Goal: Information Seeking & Learning: Understand process/instructions

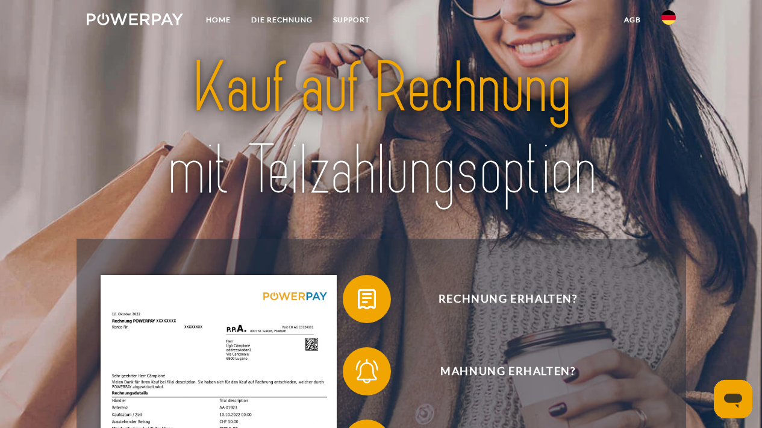
click at [669, 17] on img at bounding box center [668, 17] width 14 height 14
click at [670, 58] on img at bounding box center [668, 56] width 14 height 14
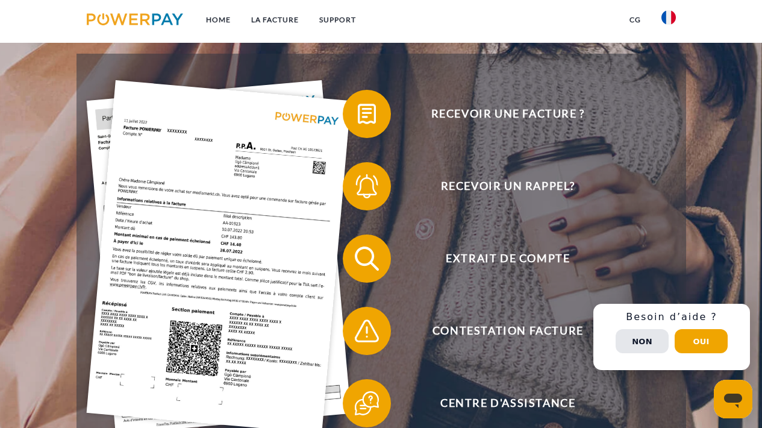
scroll to position [204, 0]
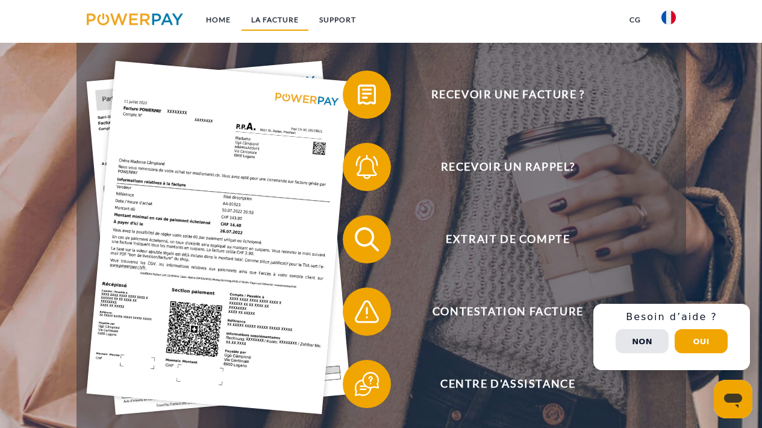
click at [284, 19] on link "LA FACTURE" at bounding box center [275, 20] width 68 height 22
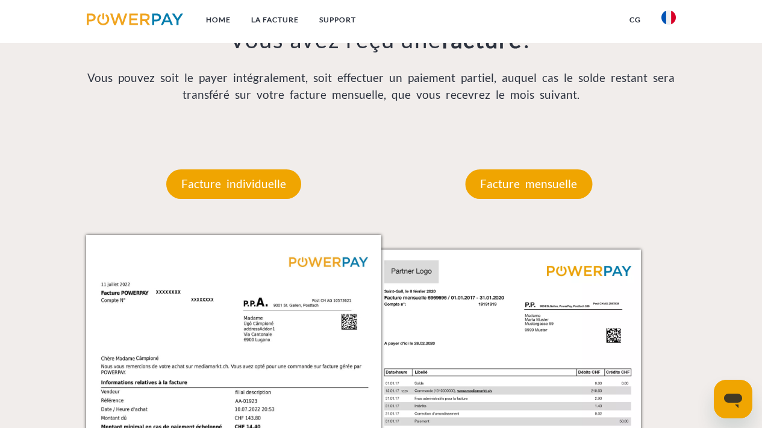
scroll to position [935, 0]
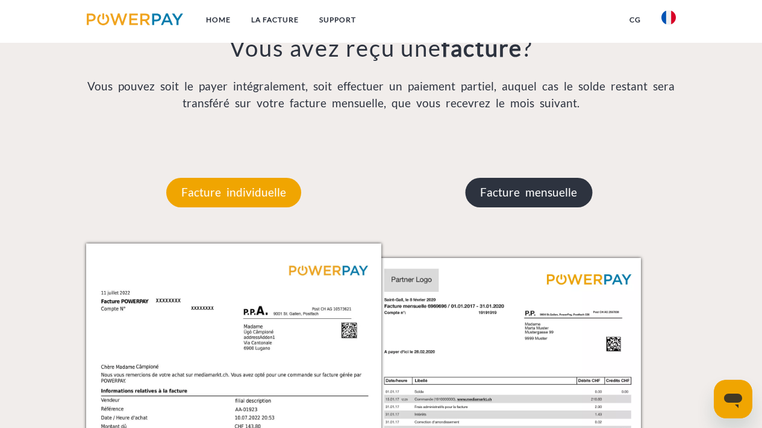
click at [519, 189] on p "Facture mensuelle" at bounding box center [528, 192] width 127 height 29
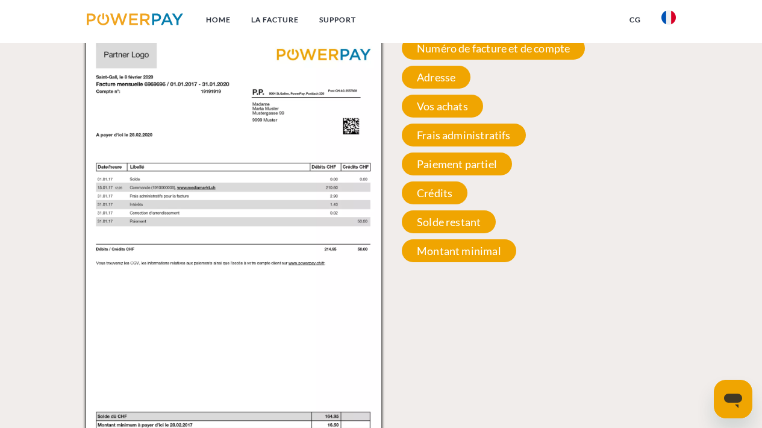
scroll to position [1149, 0]
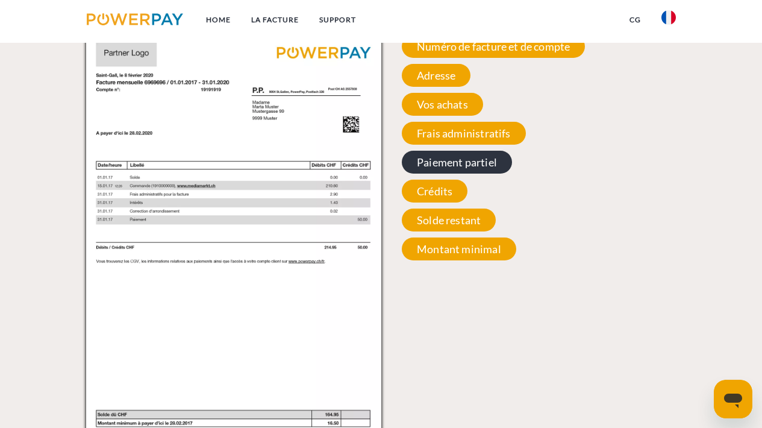
click at [458, 161] on span "Paiement partiel" at bounding box center [457, 162] width 110 height 23
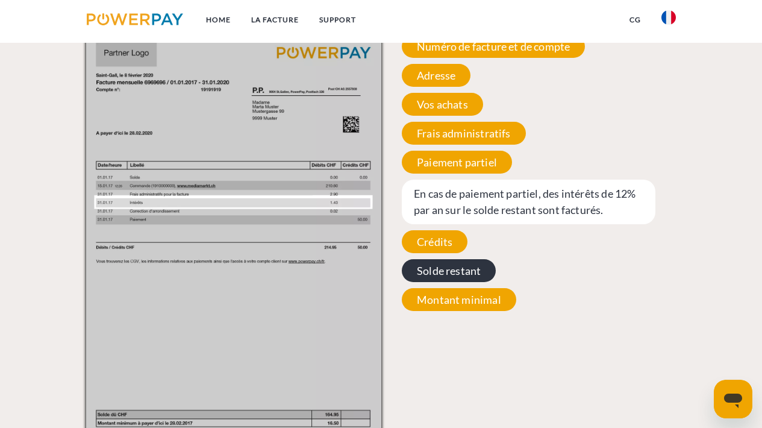
click at [467, 272] on span "Solde restant" at bounding box center [449, 270] width 94 height 23
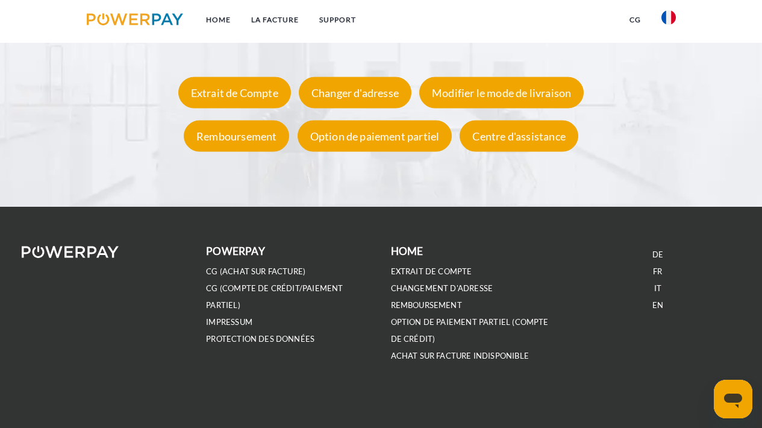
scroll to position [2171, 0]
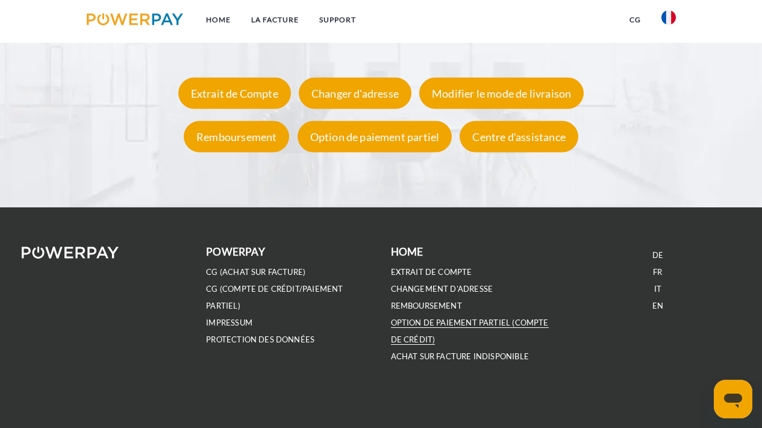
click at [450, 319] on link "OPTION DE PAIEMENT PARTIEL (Compte de crédit)" at bounding box center [470, 330] width 158 height 27
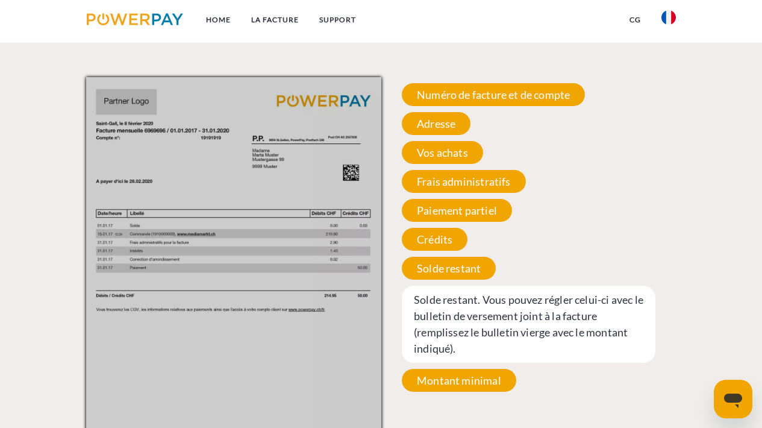
scroll to position [1115, 0]
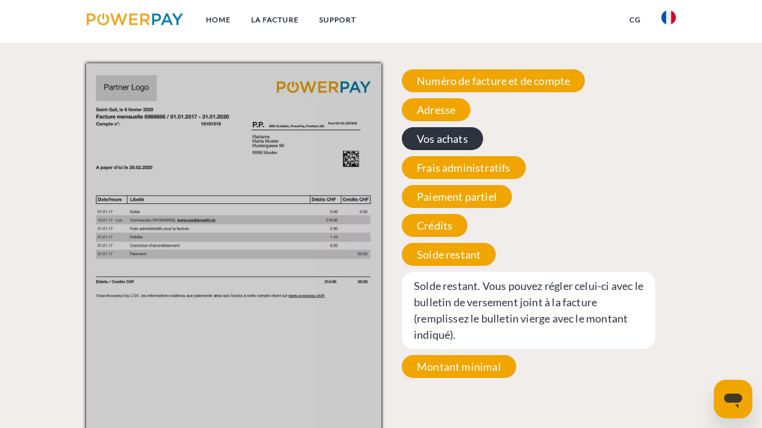
click at [440, 140] on span "Vos achats" at bounding box center [442, 138] width 81 height 23
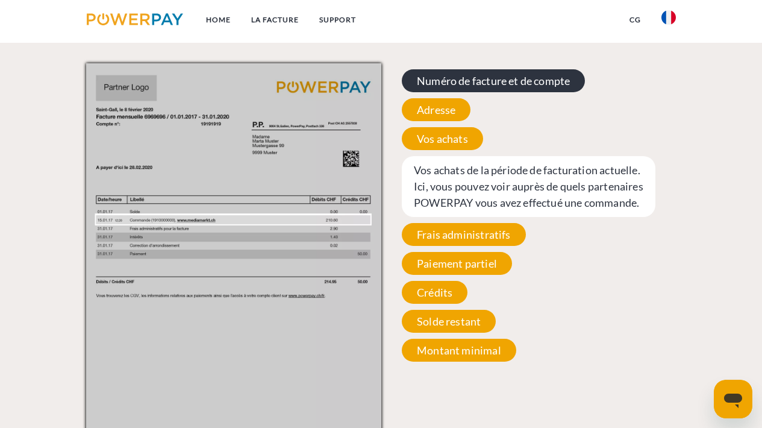
click at [498, 80] on span "Numéro de facture et de compte" at bounding box center [493, 80] width 183 height 23
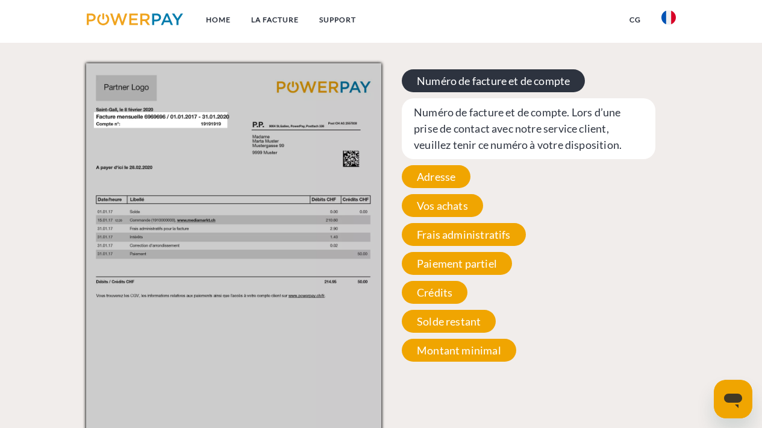
click at [487, 76] on span "Numéro de facture et de compte" at bounding box center [493, 80] width 183 height 23
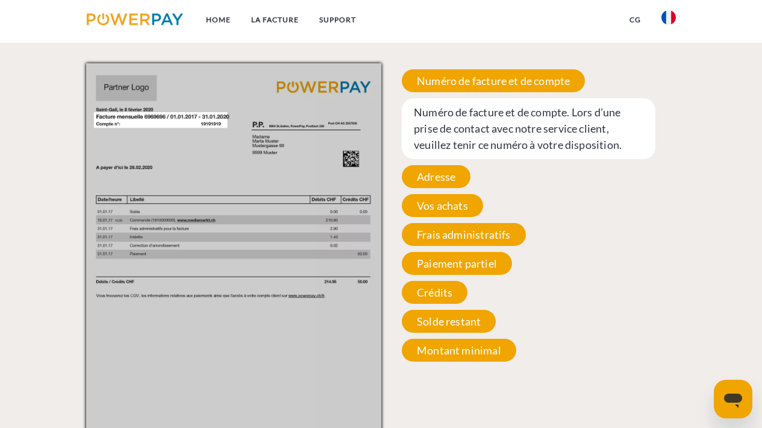
click at [493, 140] on span "Numéro de facture et de compte. Lors d’une prise de contact avec notre service …" at bounding box center [529, 128] width 254 height 61
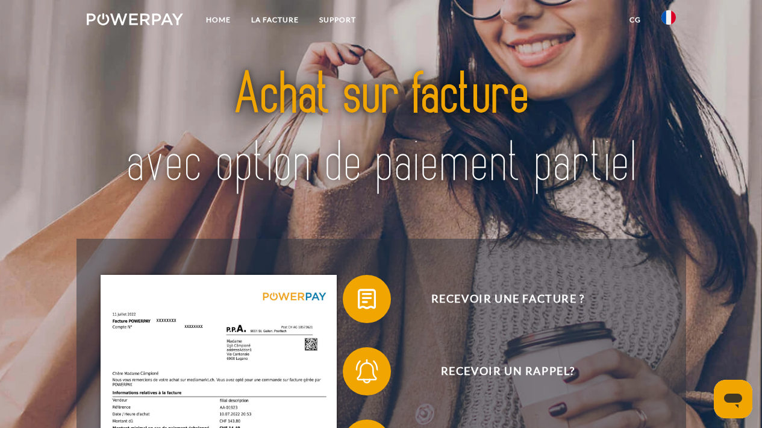
scroll to position [0, 0]
click at [274, 17] on link "LA FACTURE" at bounding box center [275, 20] width 68 height 22
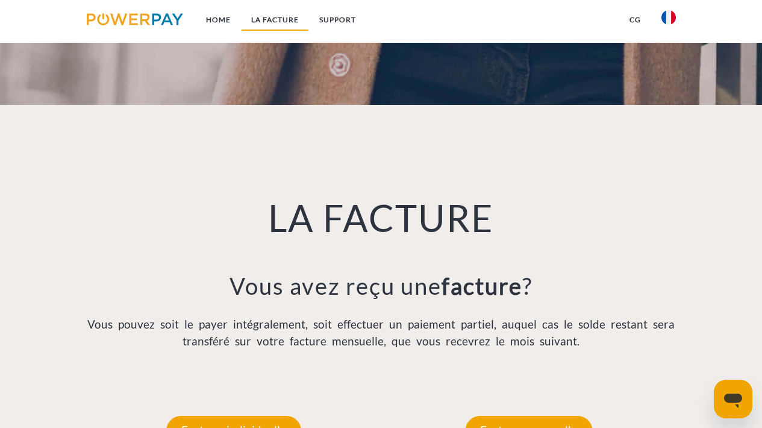
scroll to position [802, 0]
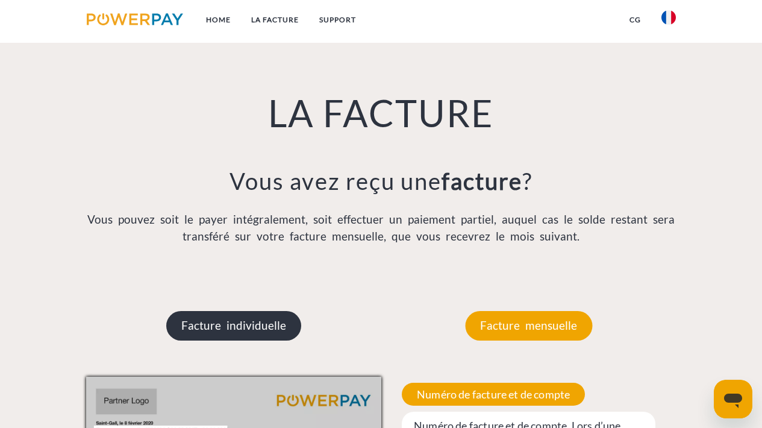
click at [248, 319] on p "Facture individuelle" at bounding box center [233, 325] width 135 height 29
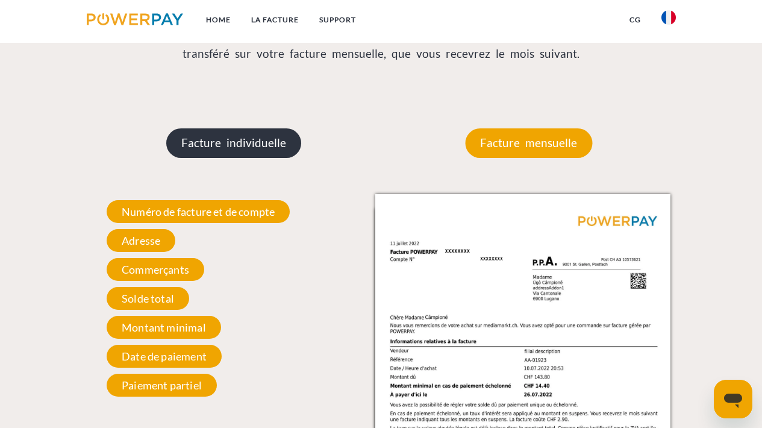
scroll to position [994, 0]
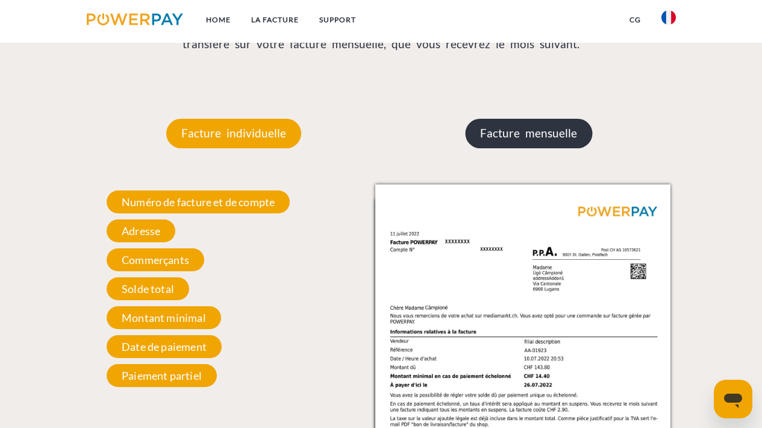
click at [490, 129] on p "Facture mensuelle" at bounding box center [528, 133] width 127 height 29
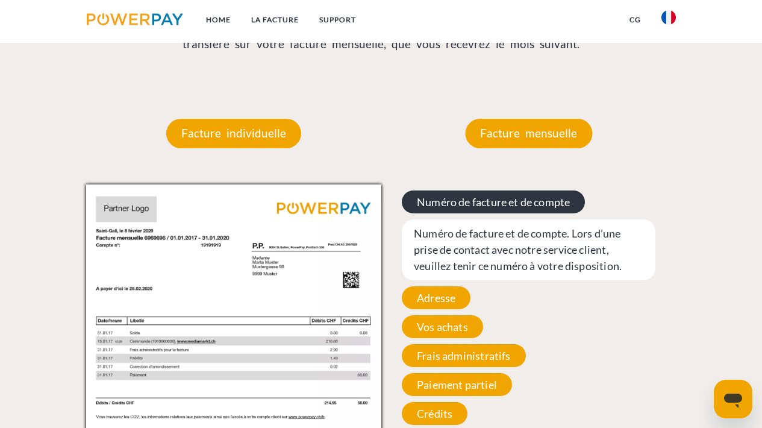
click at [459, 199] on span "Numéro de facture et de compte" at bounding box center [493, 201] width 183 height 23
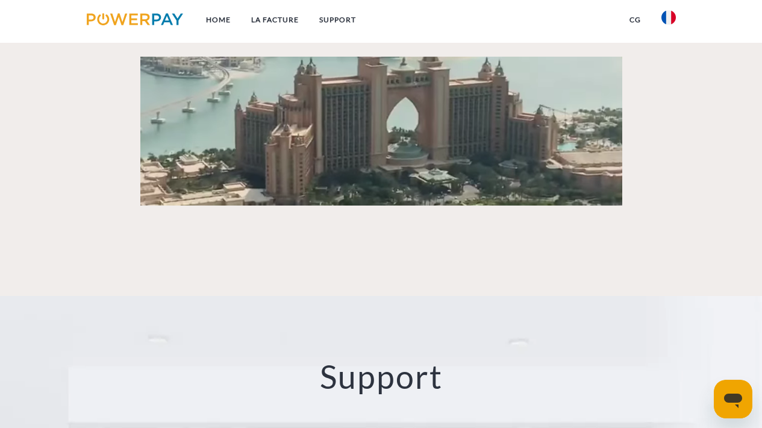
scroll to position [1632, 0]
